Goal: Use online tool/utility: Utilize a website feature to perform a specific function

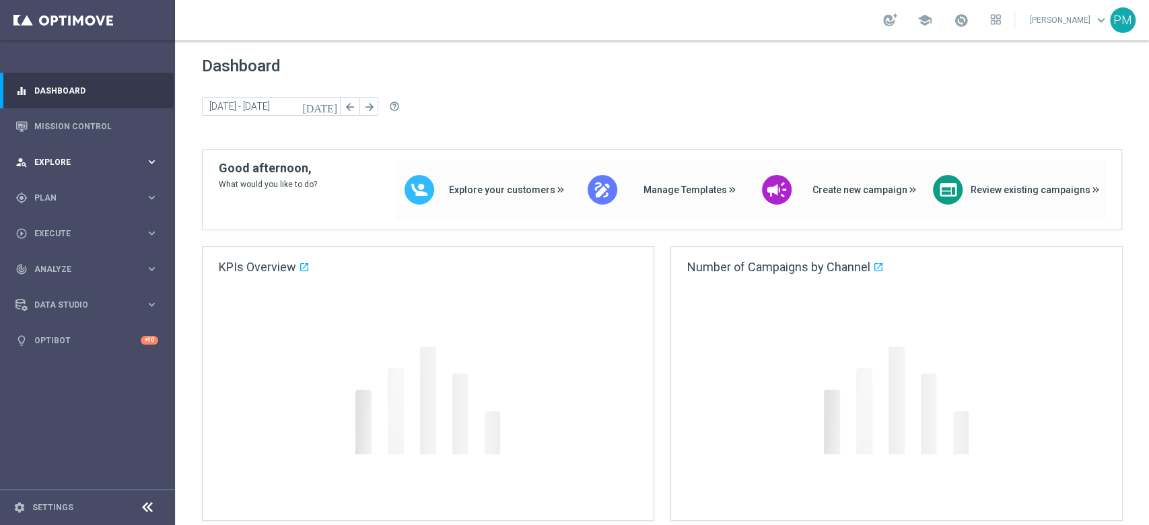
click at [67, 159] on span "Explore" at bounding box center [89, 162] width 111 height 8
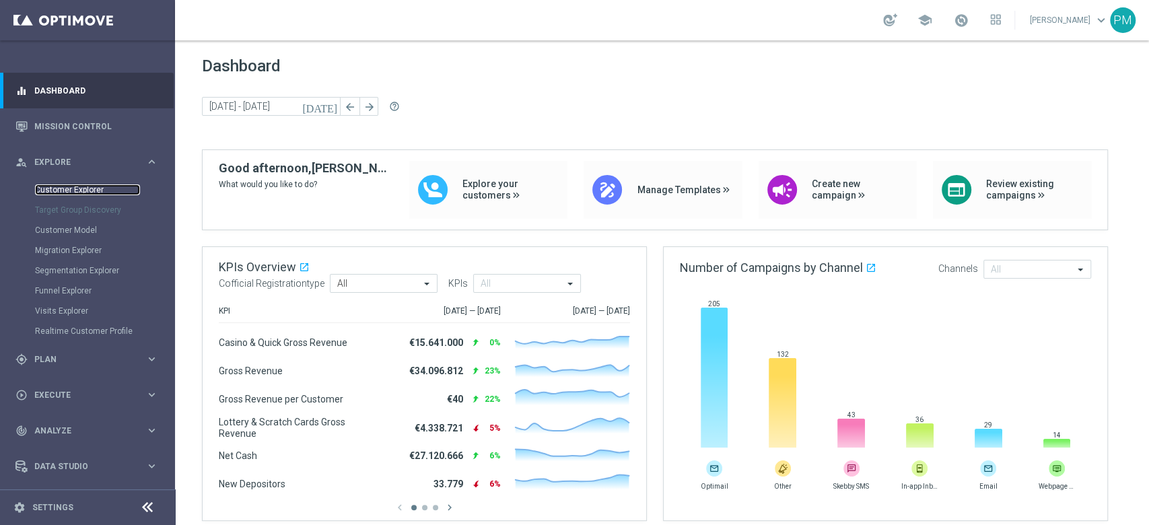
click at [65, 186] on link "Customer Explorer" at bounding box center [87, 189] width 105 height 11
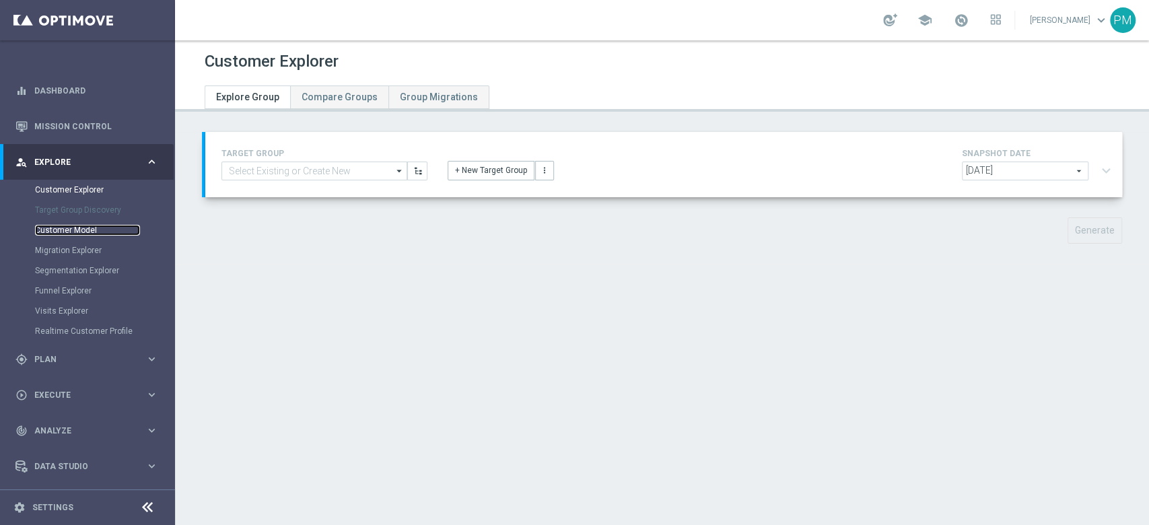
click at [76, 234] on link "Customer Model" at bounding box center [87, 230] width 105 height 11
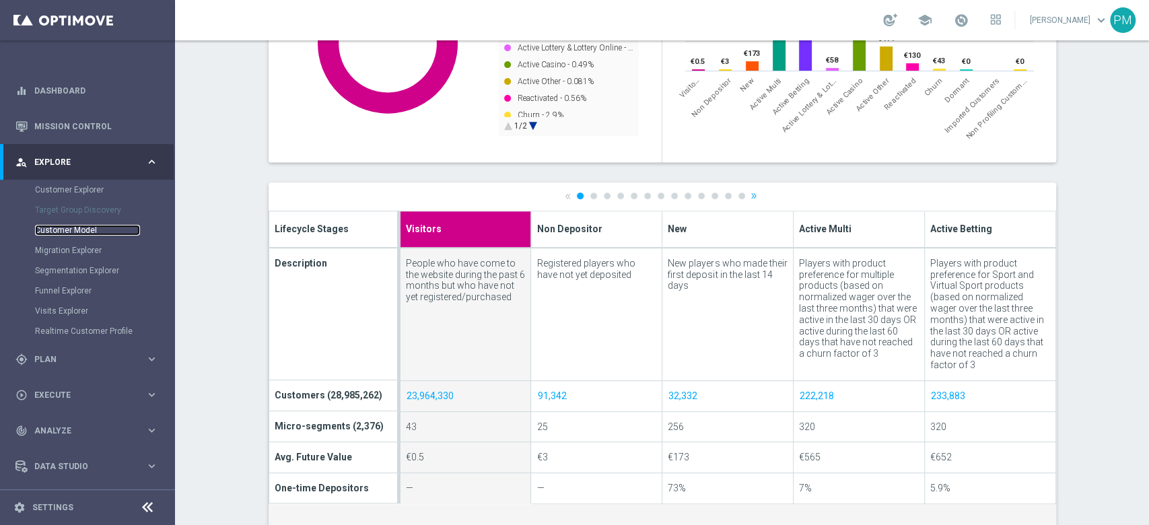
scroll to position [353, 0]
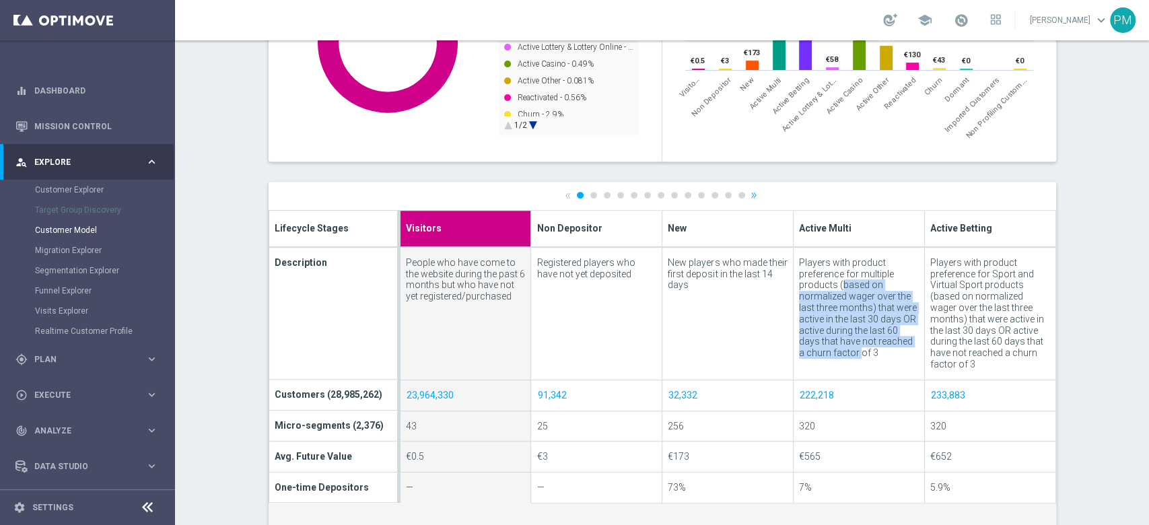
drag, startPoint x: 797, startPoint y: 273, endPoint x: 829, endPoint y: 339, distance: 72.6
click at [829, 339] on div "Players with product preference for multiple products (based on normalized wage…" at bounding box center [859, 308] width 120 height 102
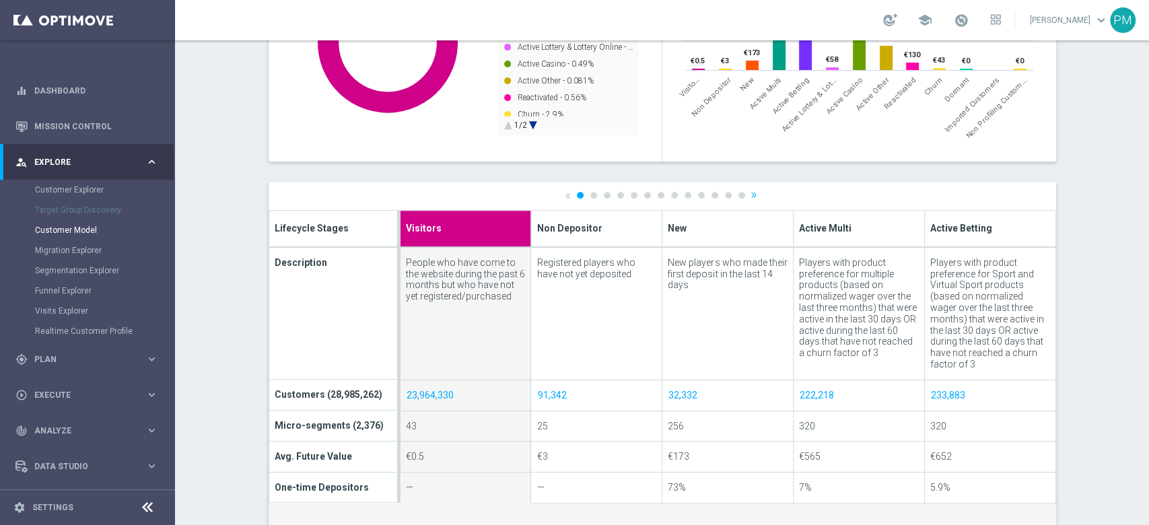
click at [823, 230] on span "Active Multi" at bounding box center [825, 227] width 53 height 14
type input "Active Multi"
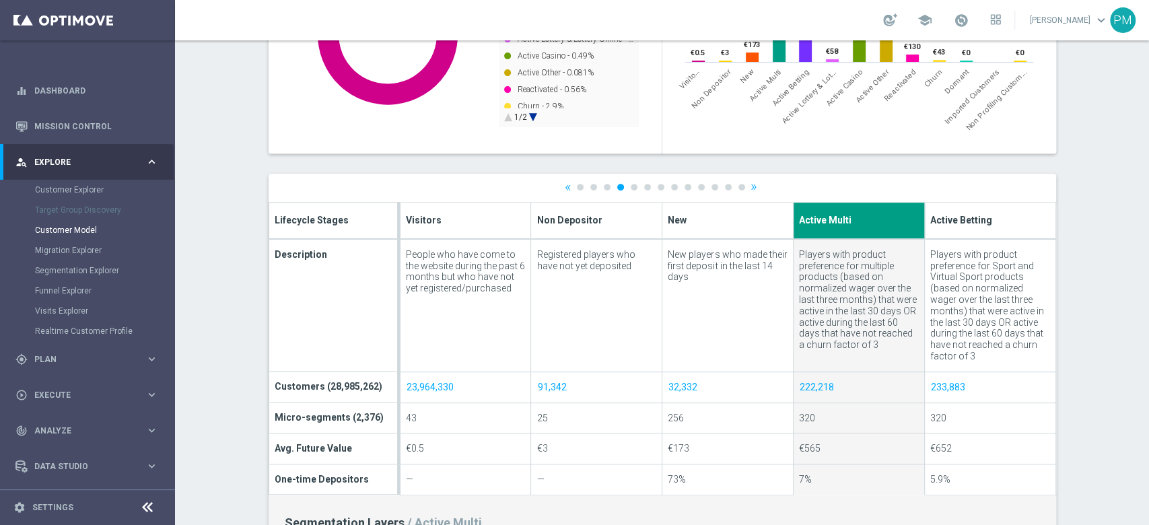
scroll to position [366, 0]
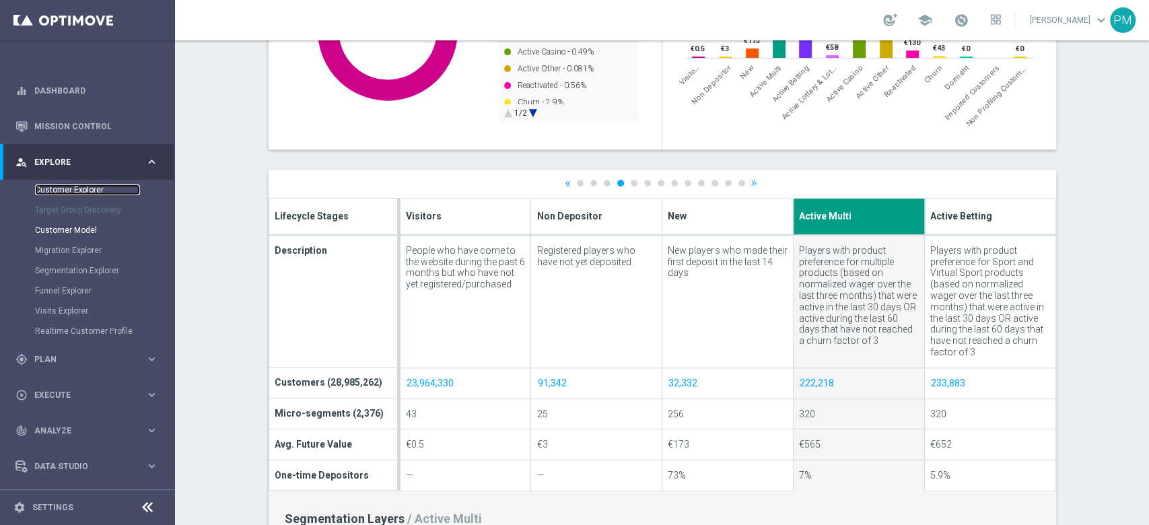
click at [61, 186] on link "Customer Explorer" at bounding box center [87, 189] width 105 height 11
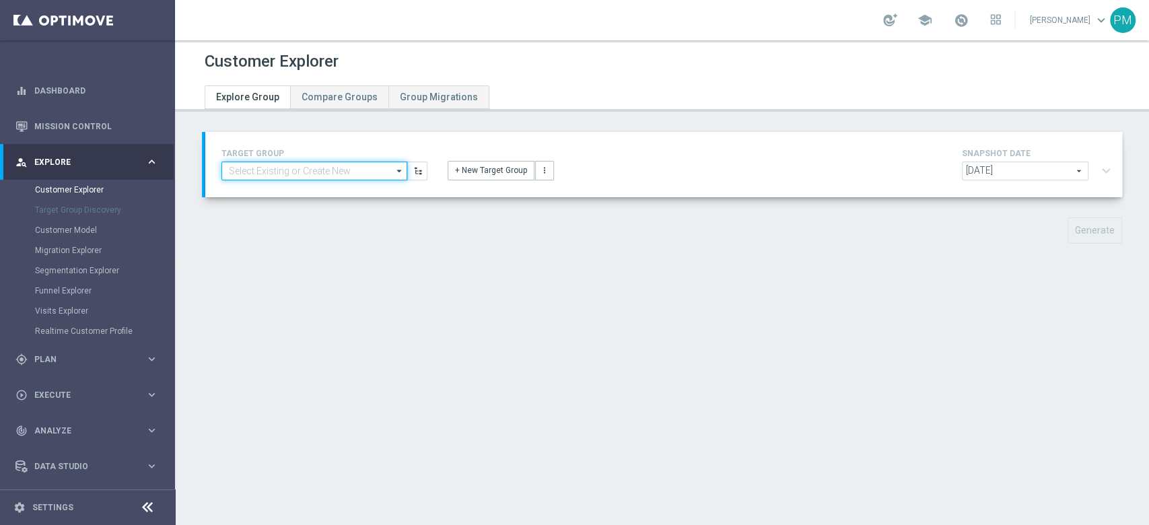
click at [333, 175] on input at bounding box center [314, 171] width 186 height 19
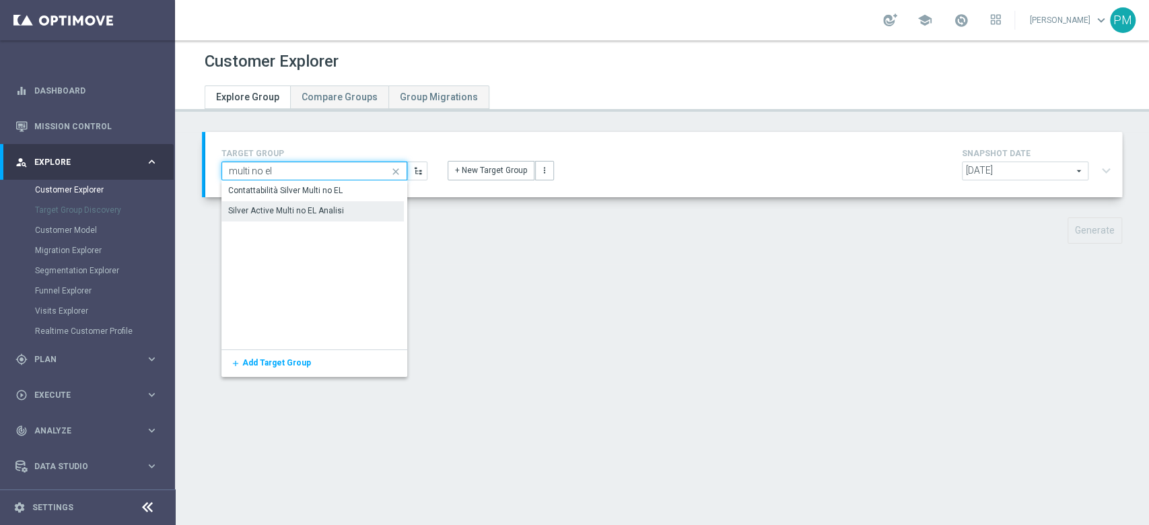
type input "multi no el"
click at [289, 205] on div "Silver Active Multi no EL Analisi" at bounding box center [286, 211] width 116 height 12
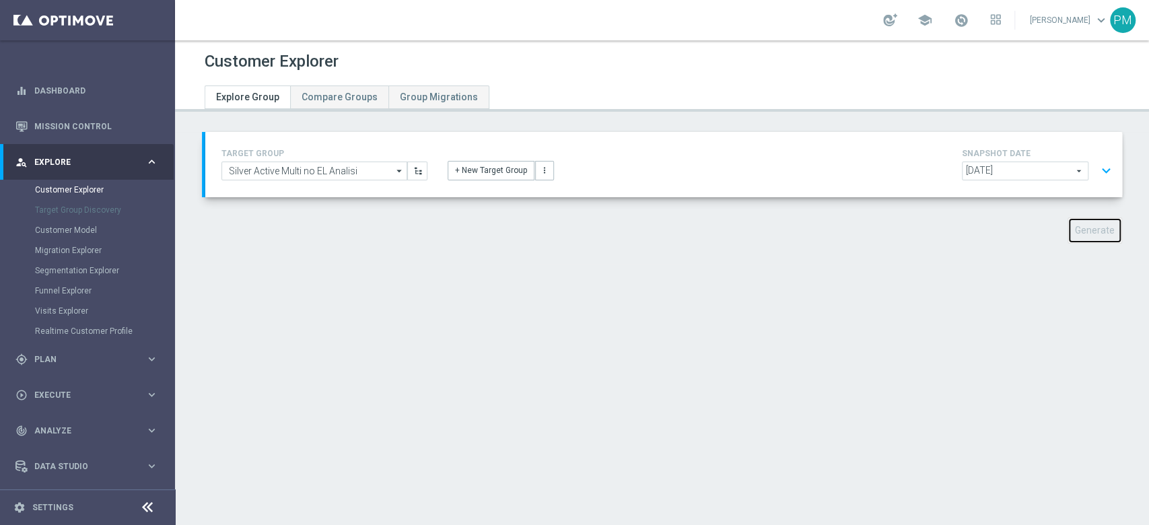
click at [1078, 234] on button "Generate" at bounding box center [1095, 230] width 55 height 26
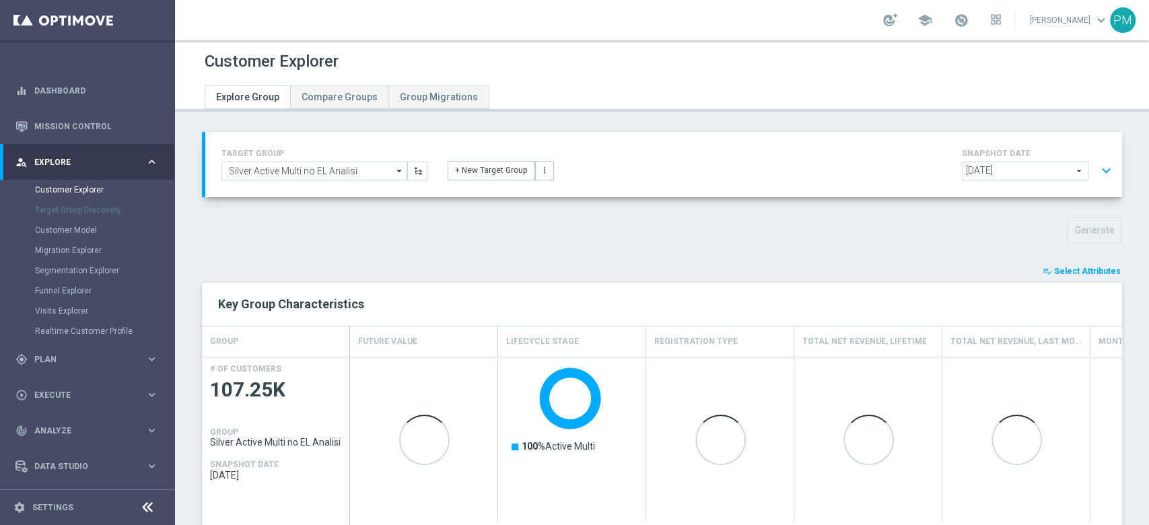
click at [1085, 271] on span "Select Attributes" at bounding box center [1087, 271] width 67 height 9
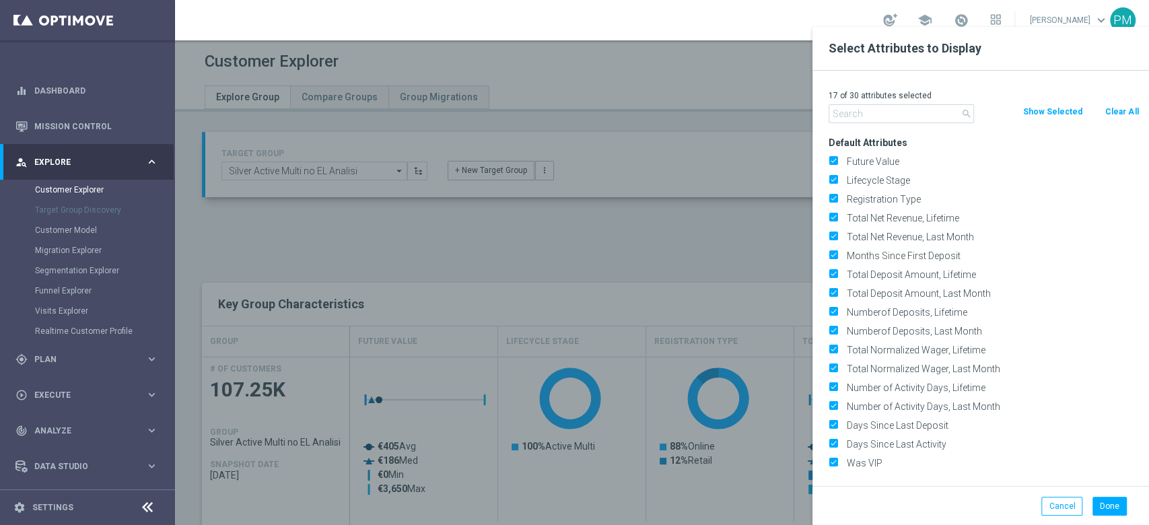
click at [698, 214] on div at bounding box center [749, 289] width 1149 height 525
click at [1050, 503] on button "Cancel" at bounding box center [1061, 506] width 41 height 19
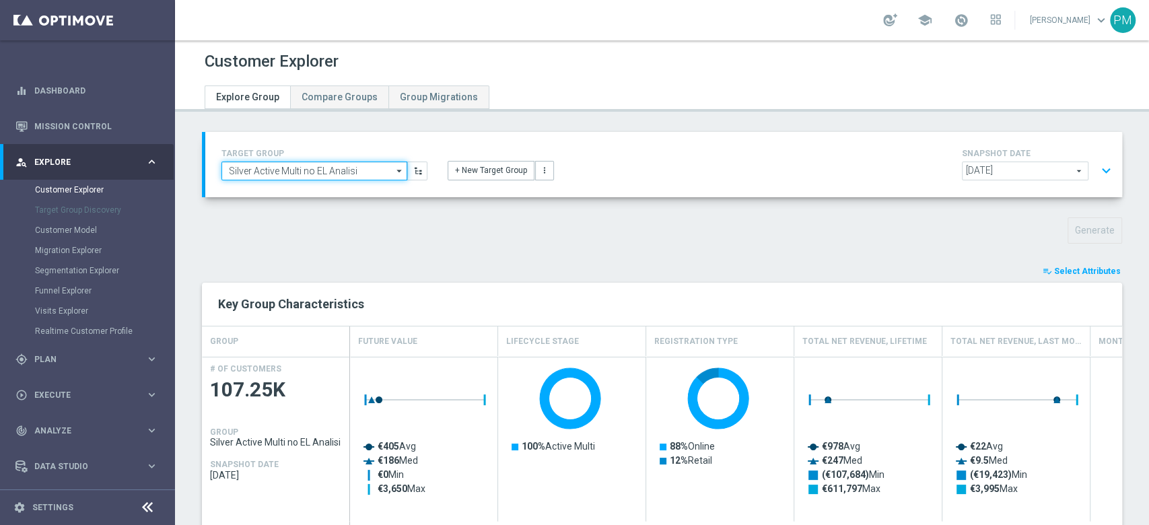
click at [330, 172] on input "Silver Active Multi no EL Analisi" at bounding box center [314, 171] width 186 height 19
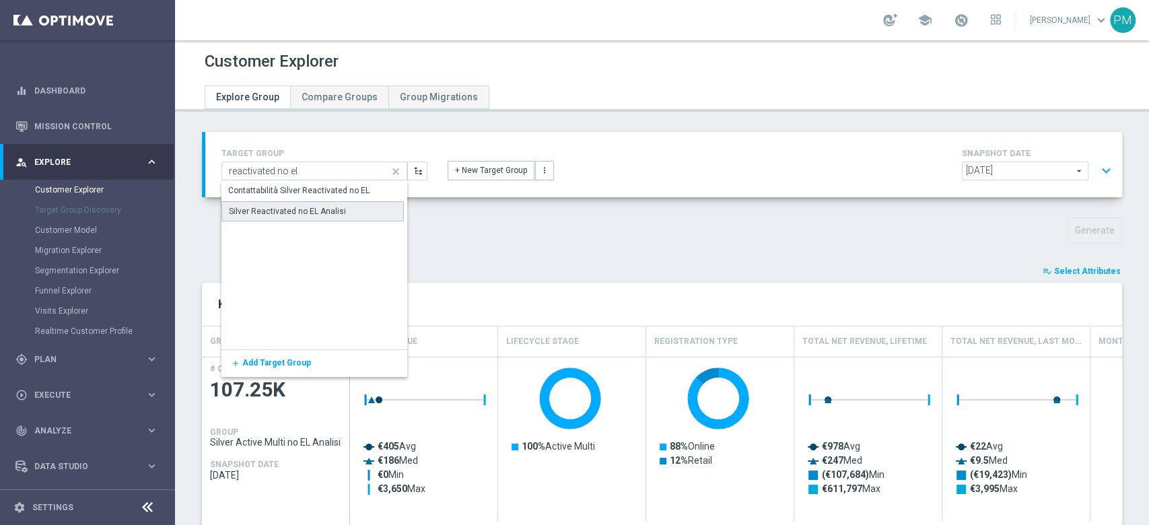
click at [309, 211] on div "Silver Reactivated no EL Analisi" at bounding box center [287, 211] width 117 height 12
type input "Silver Reactivated no EL Analisi"
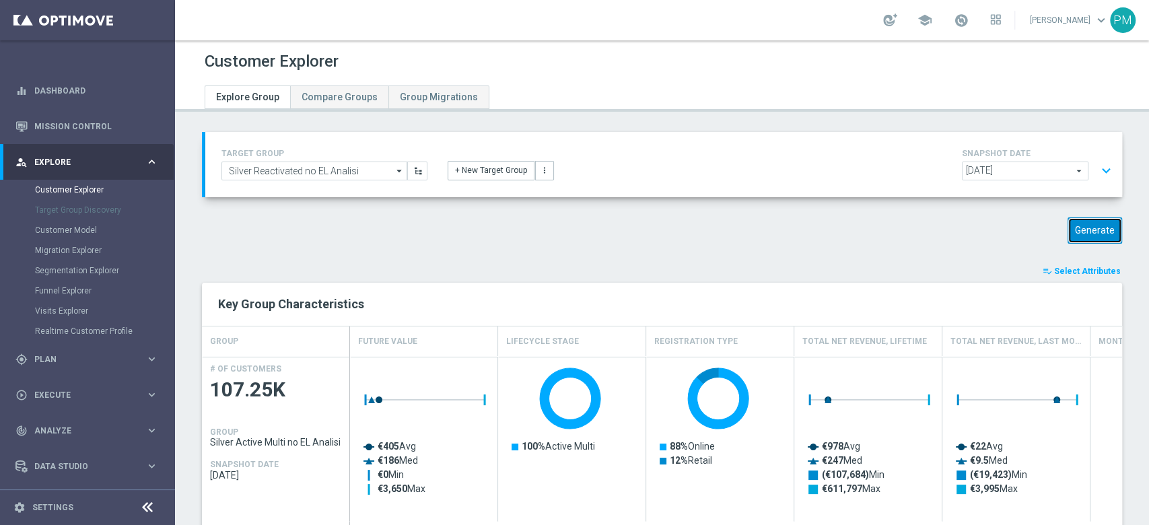
click at [1072, 233] on button "Generate" at bounding box center [1095, 230] width 55 height 26
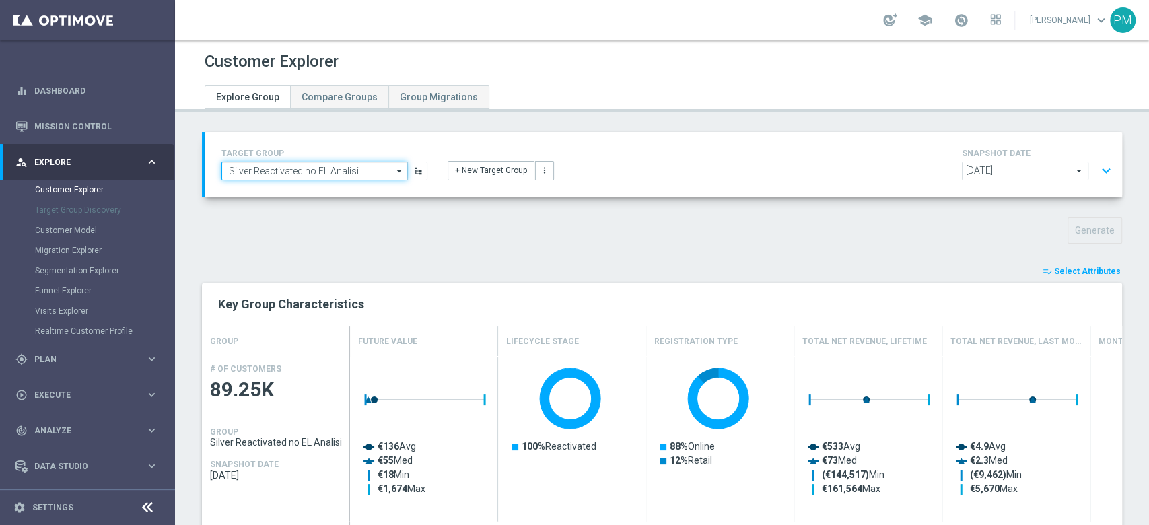
click at [339, 171] on input "Silver Reactivated no EL Analisi" at bounding box center [314, 171] width 186 height 19
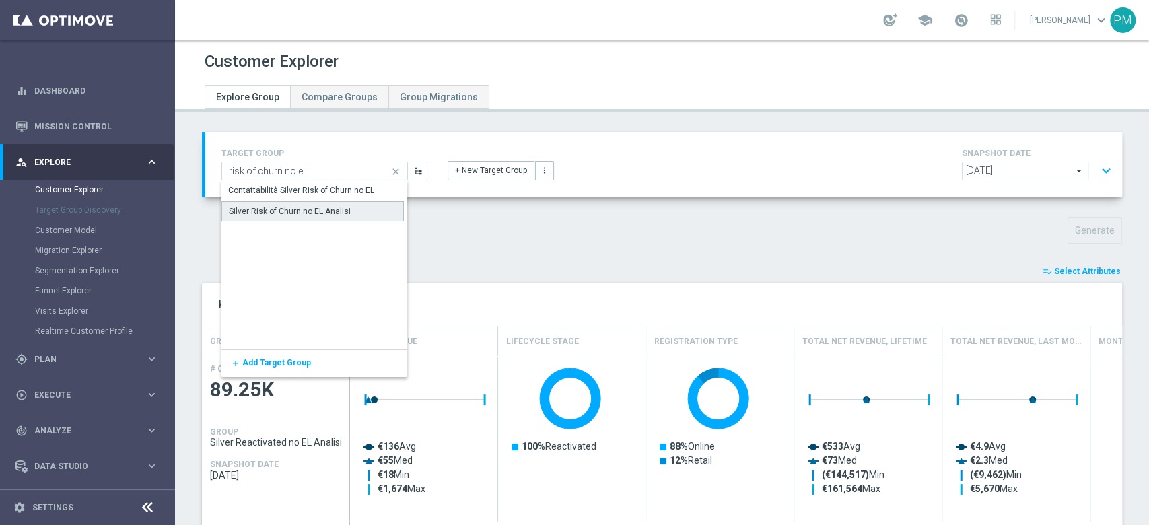
click at [310, 213] on div "Silver Risk of Churn no EL Analisi" at bounding box center [290, 211] width 122 height 12
type input "Silver Risk of Churn no EL Analisi"
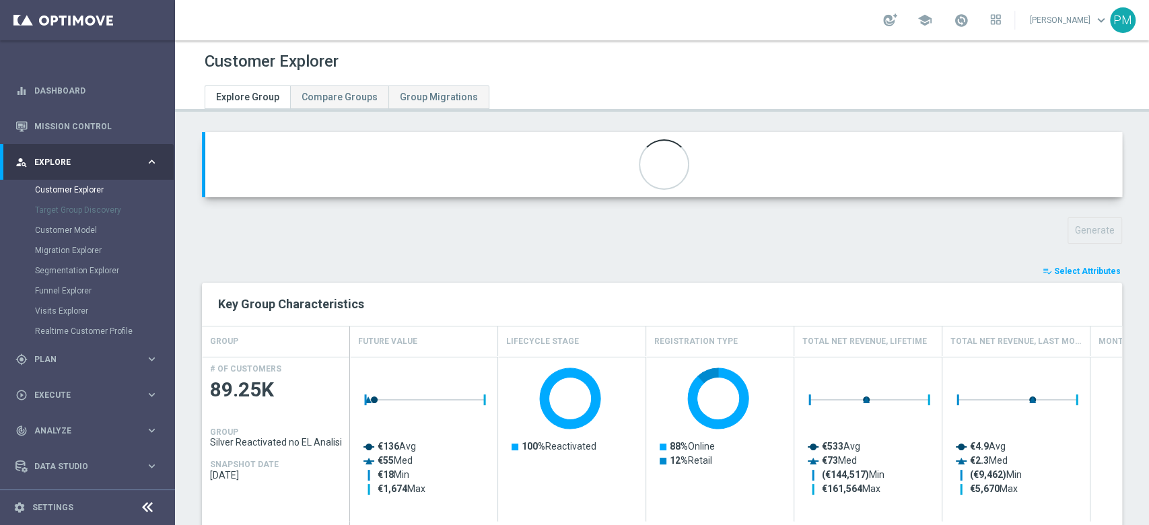
type input "Active Multi Riattivati cont"
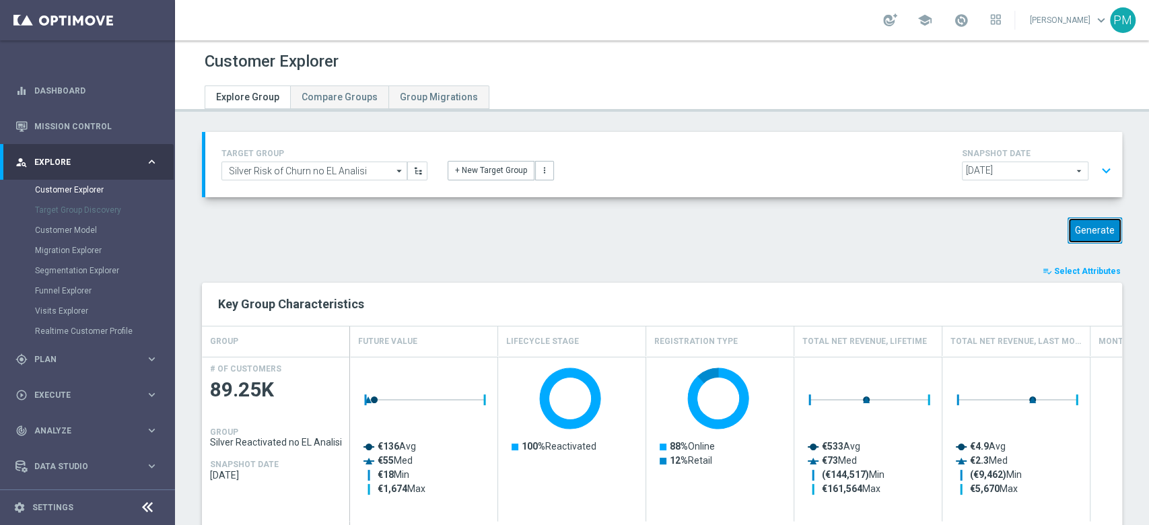
click at [1093, 225] on button "Generate" at bounding box center [1095, 230] width 55 height 26
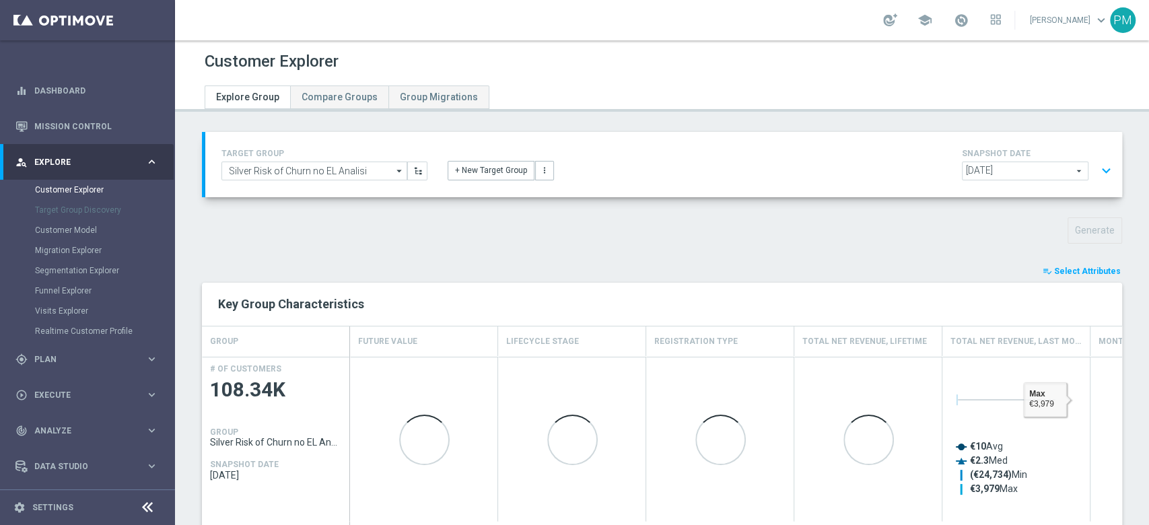
click at [1085, 272] on span "Select Attributes" at bounding box center [1087, 271] width 67 height 9
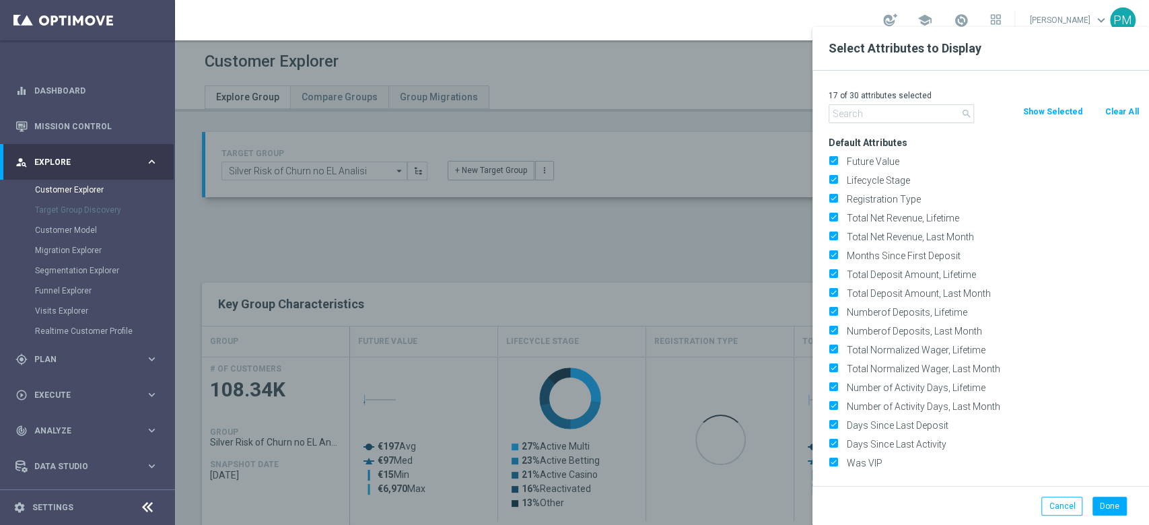
drag, startPoint x: 1114, startPoint y: 110, endPoint x: 1104, endPoint y: 114, distance: 10.3
click at [1113, 110] on button "Clear All" at bounding box center [1122, 111] width 36 height 15
checkbox input "false"
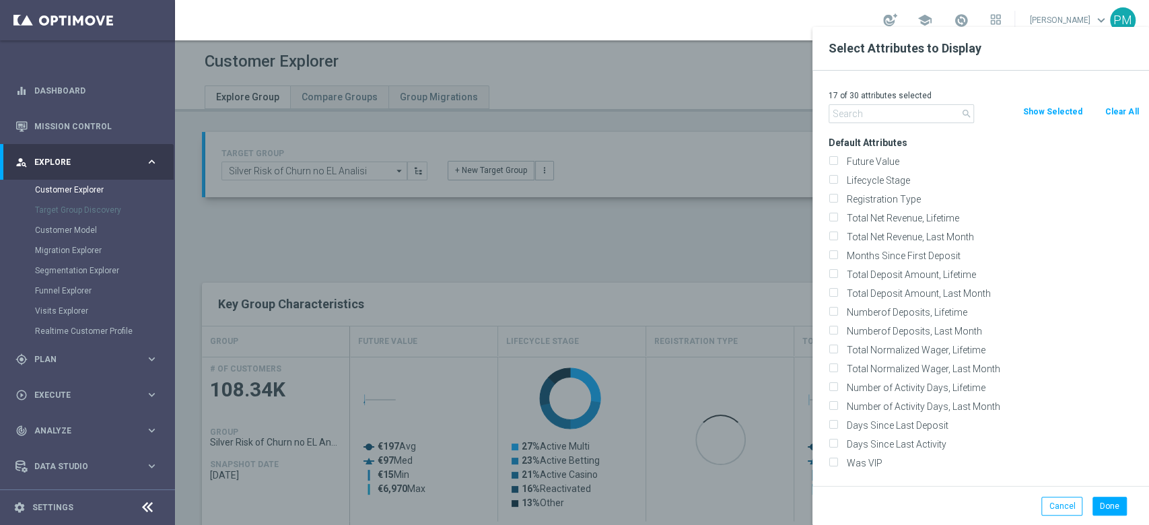
checkbox input "false"
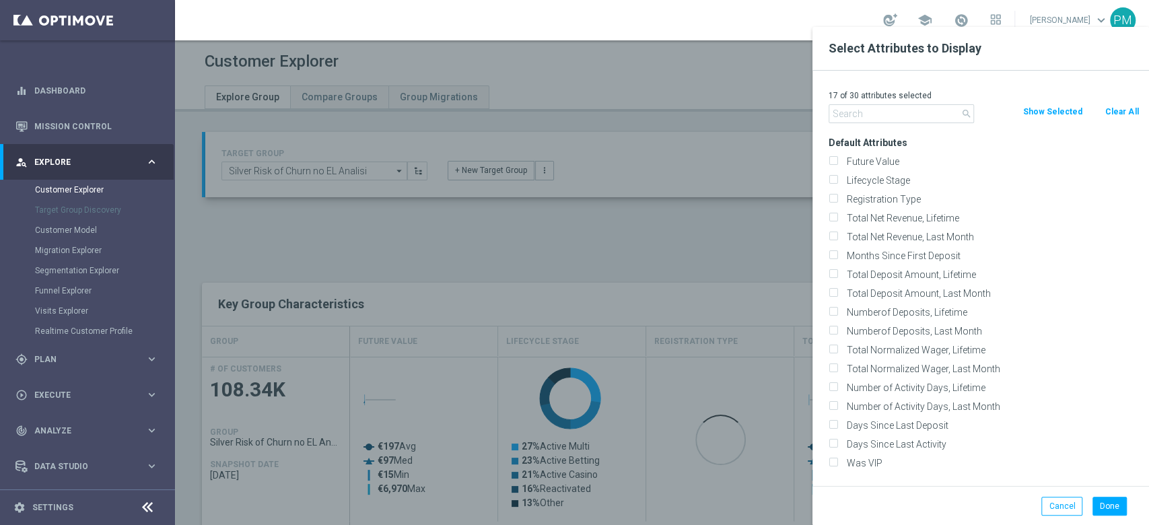
checkbox input "false"
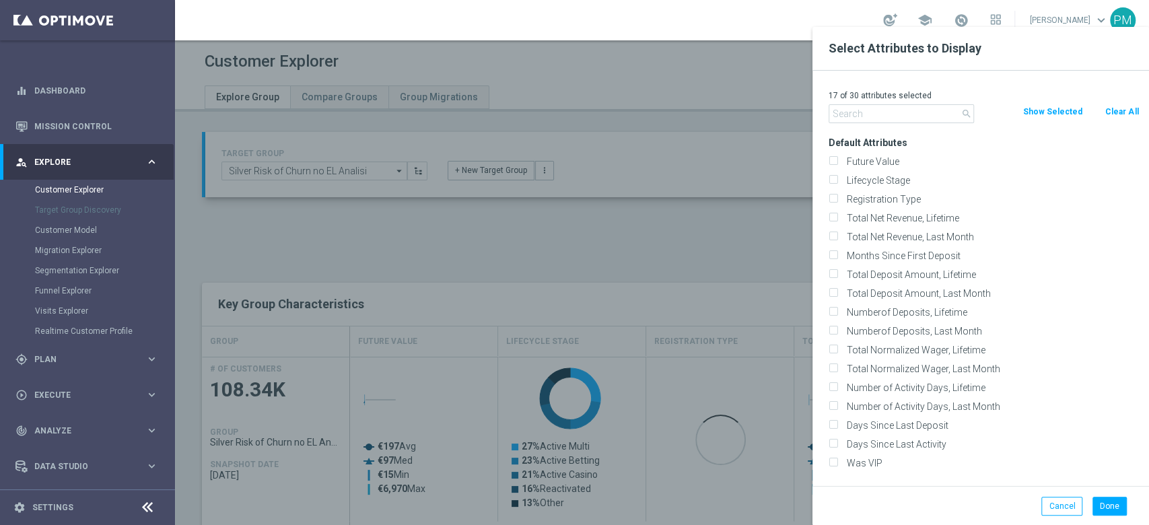
checkbox input "false"
click at [910, 117] on input "text" at bounding box center [901, 113] width 145 height 19
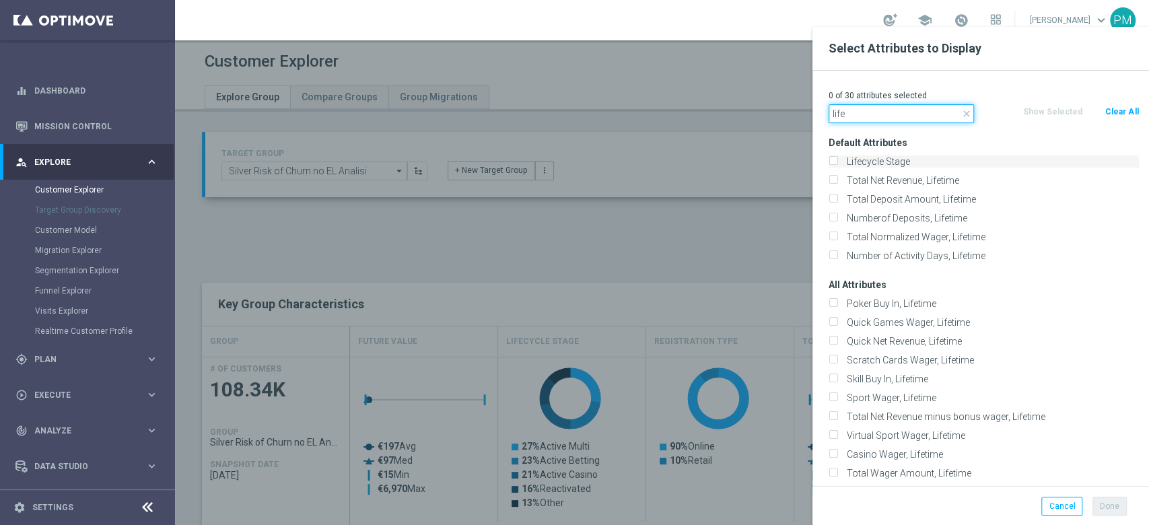
type input "life"
click at [899, 160] on label "Lifecycle Stage" at bounding box center [990, 162] width 297 height 12
click at [837, 160] on input "Lifecycle Stage" at bounding box center [833, 163] width 9 height 9
checkbox input "true"
click at [1108, 506] on button "Done" at bounding box center [1110, 506] width 34 height 19
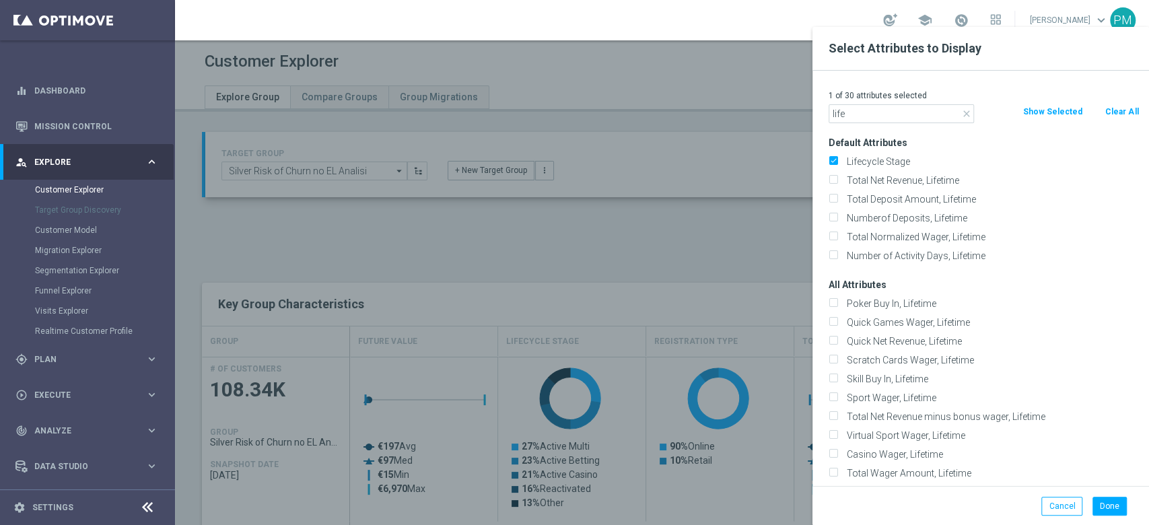
type input "Search"
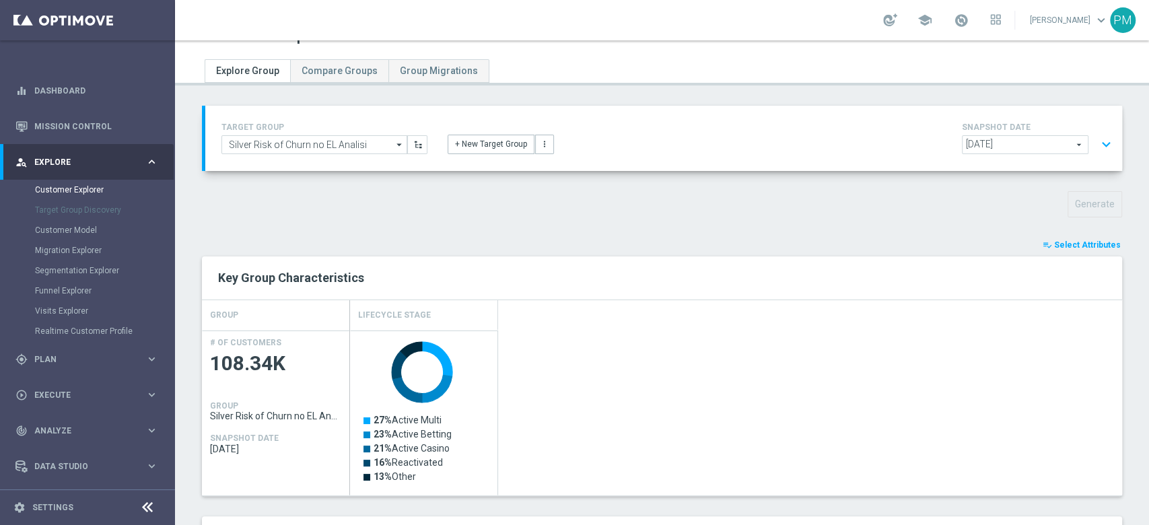
scroll to position [25, 0]
